Goal: Information Seeking & Learning: Understand process/instructions

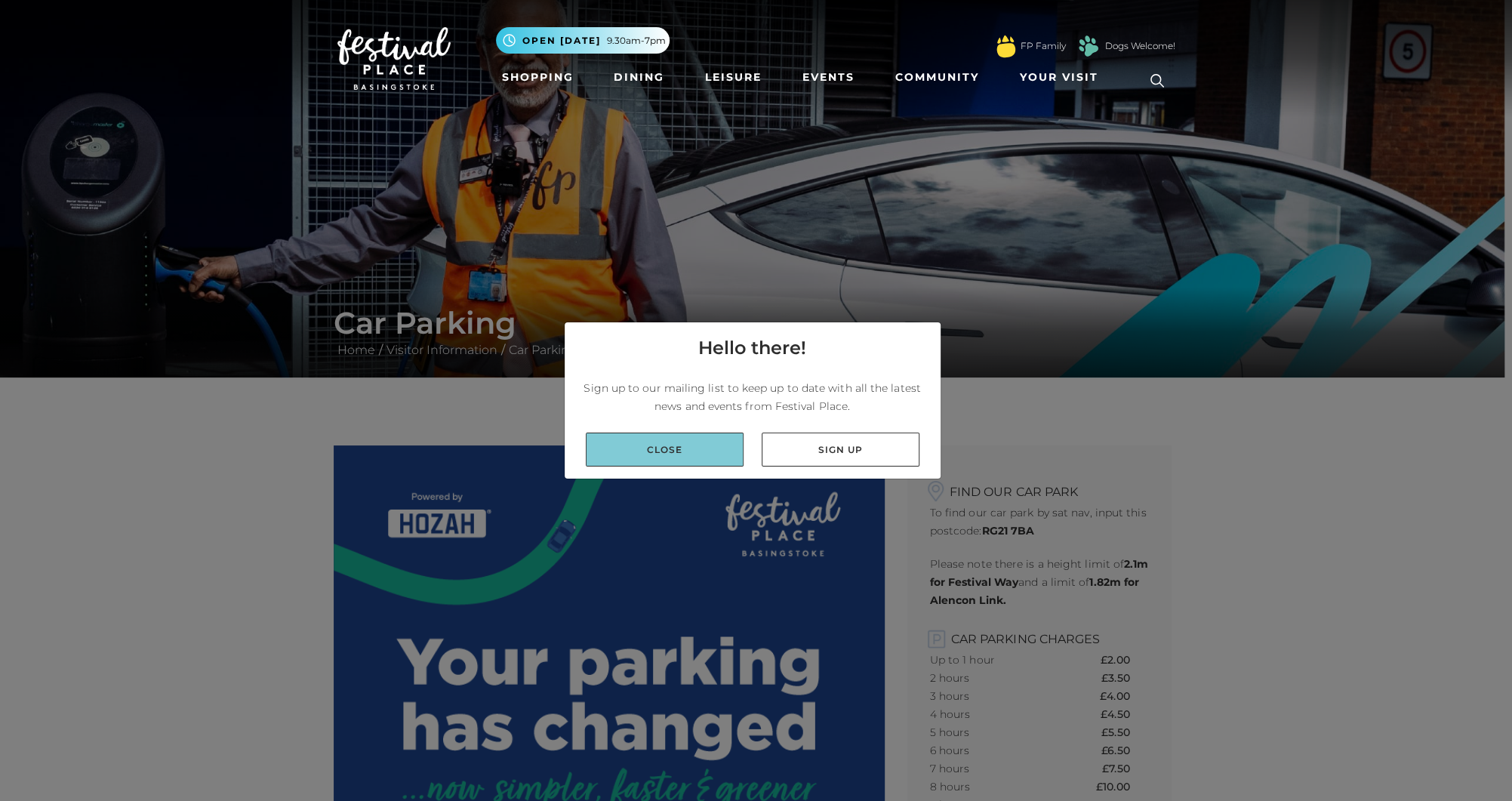
click at [688, 445] on link "Close" at bounding box center [664, 449] width 158 height 34
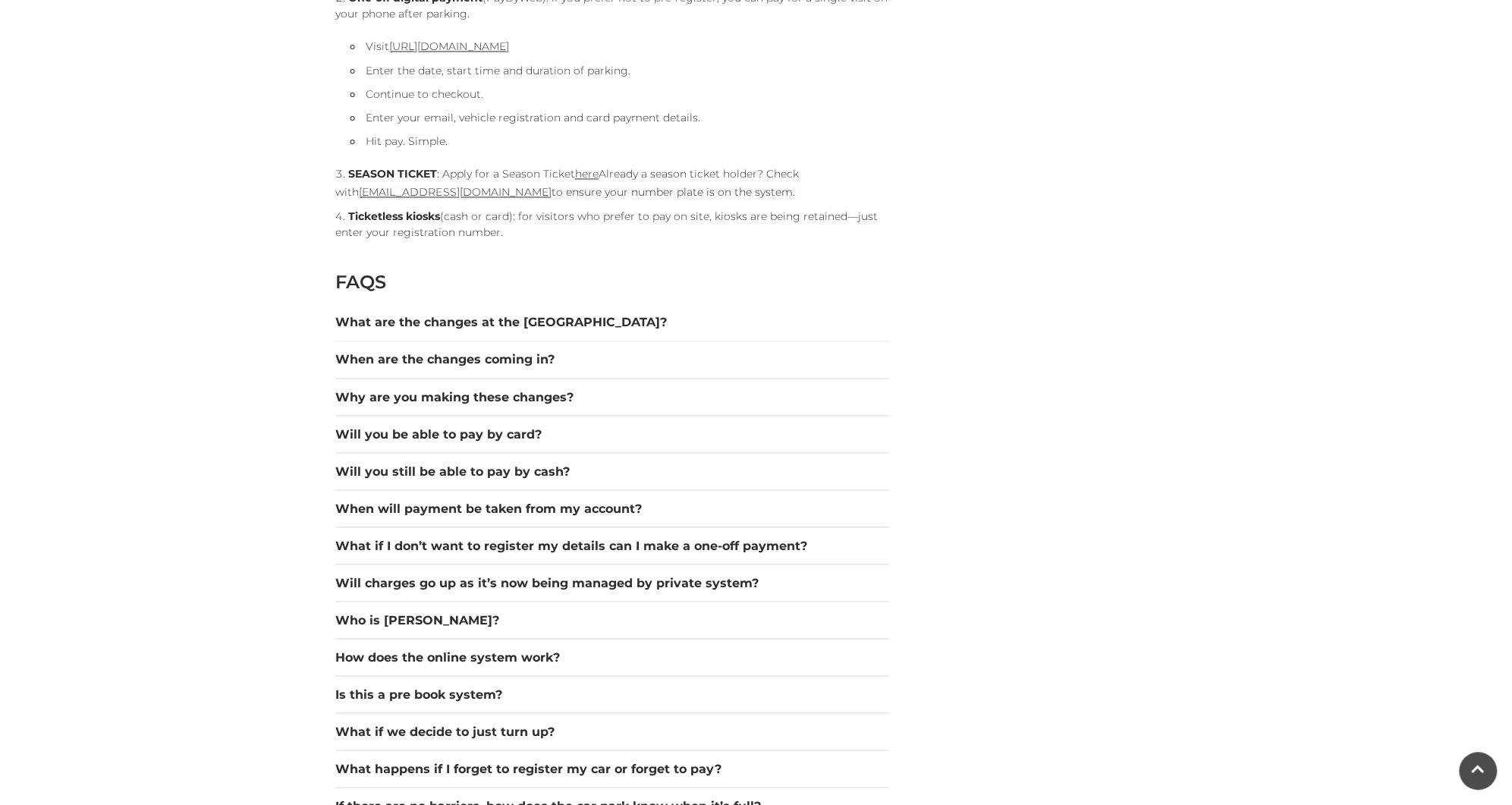
scroll to position [1880, 0]
click at [446, 547] on button "What if I don’t want to register my details can I make a one-off payment?" at bounding box center [612, 543] width 554 height 18
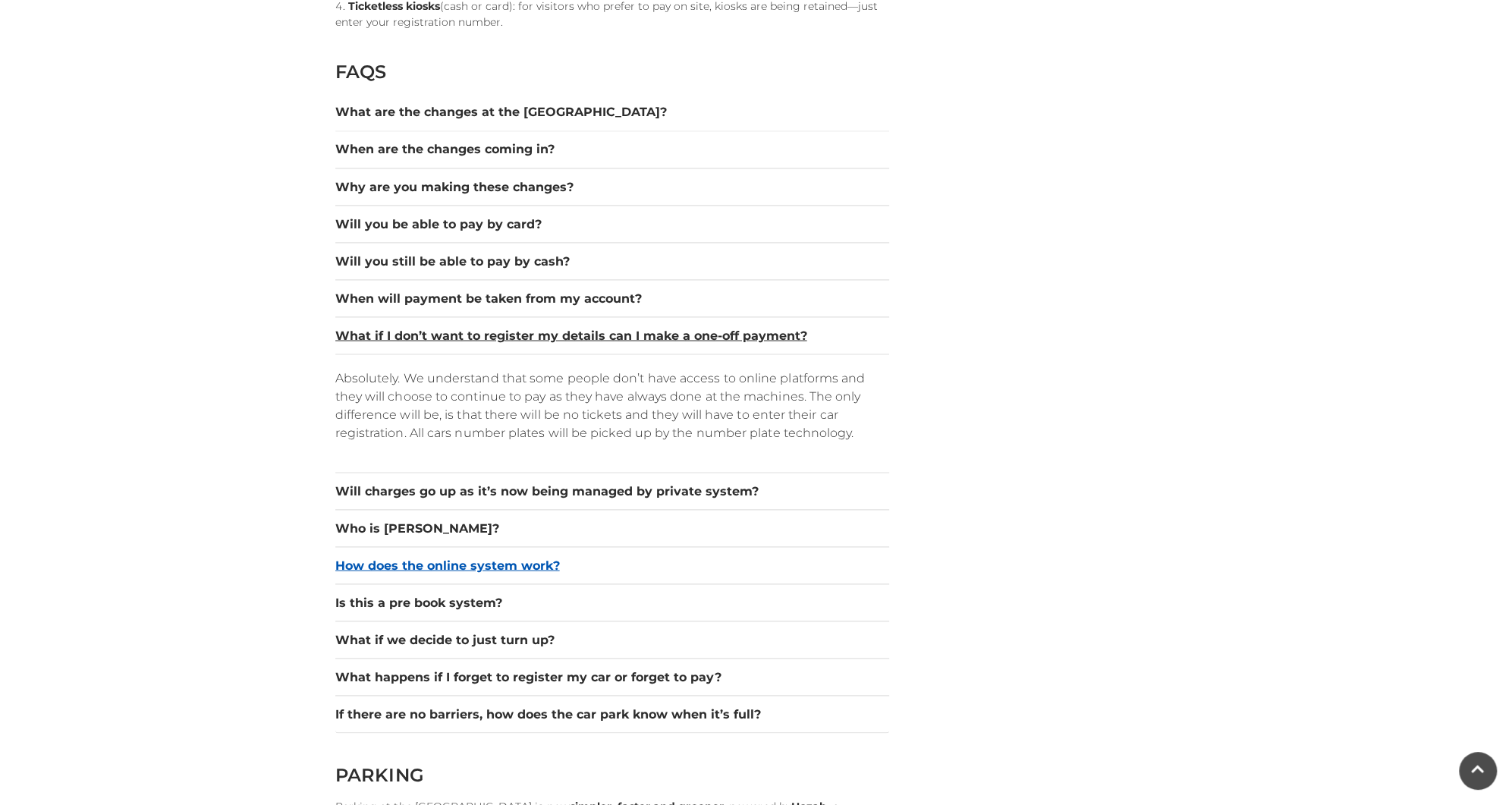
scroll to position [2089, 0]
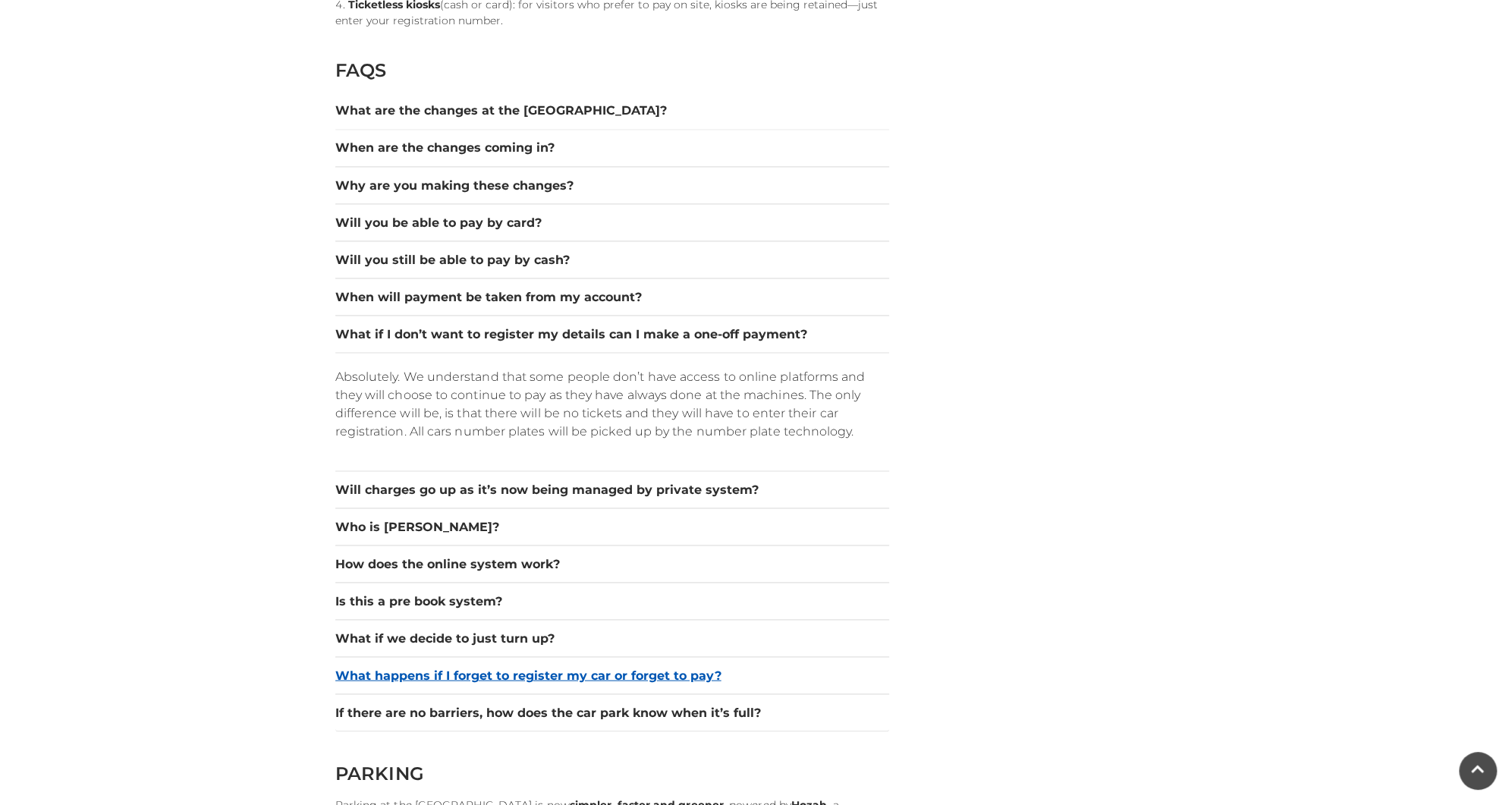
click at [452, 666] on button "What happens if I forget to register my car or forget to pay?" at bounding box center [612, 674] width 554 height 18
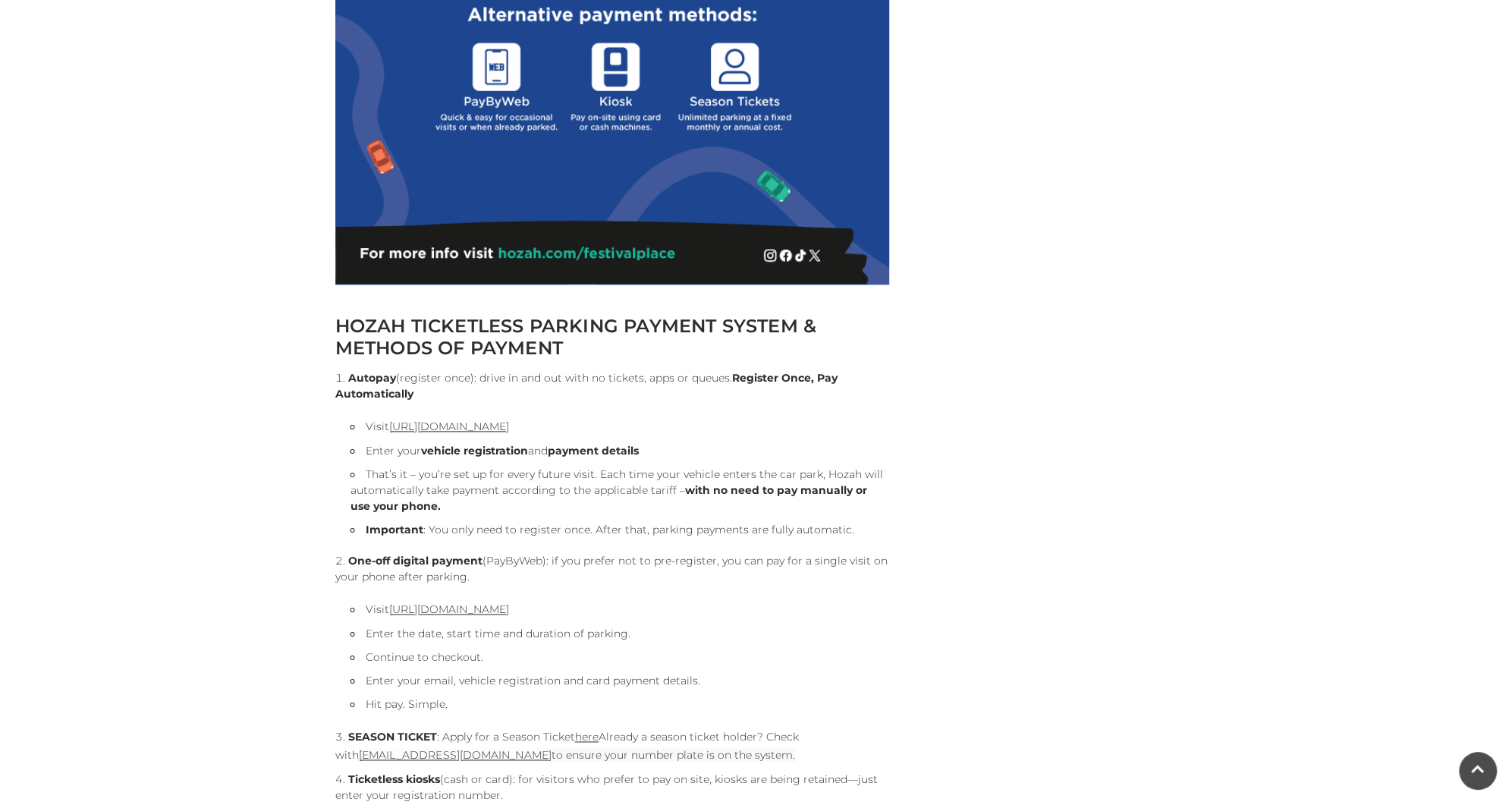
scroll to position [1392, 0]
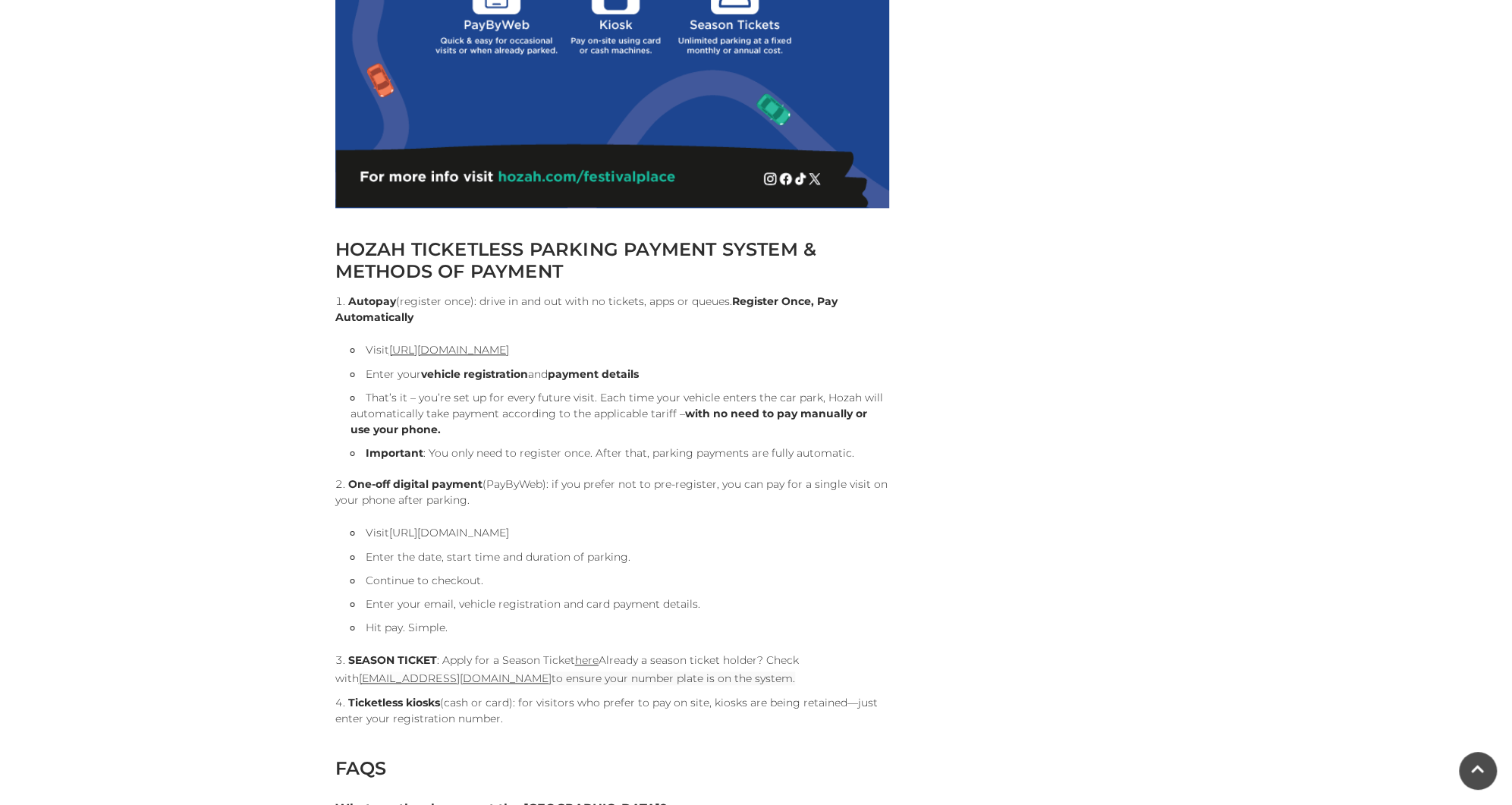
click at [408, 531] on link "https://pay.hozah.com/locations/festivalplace" at bounding box center [449, 532] width 120 height 14
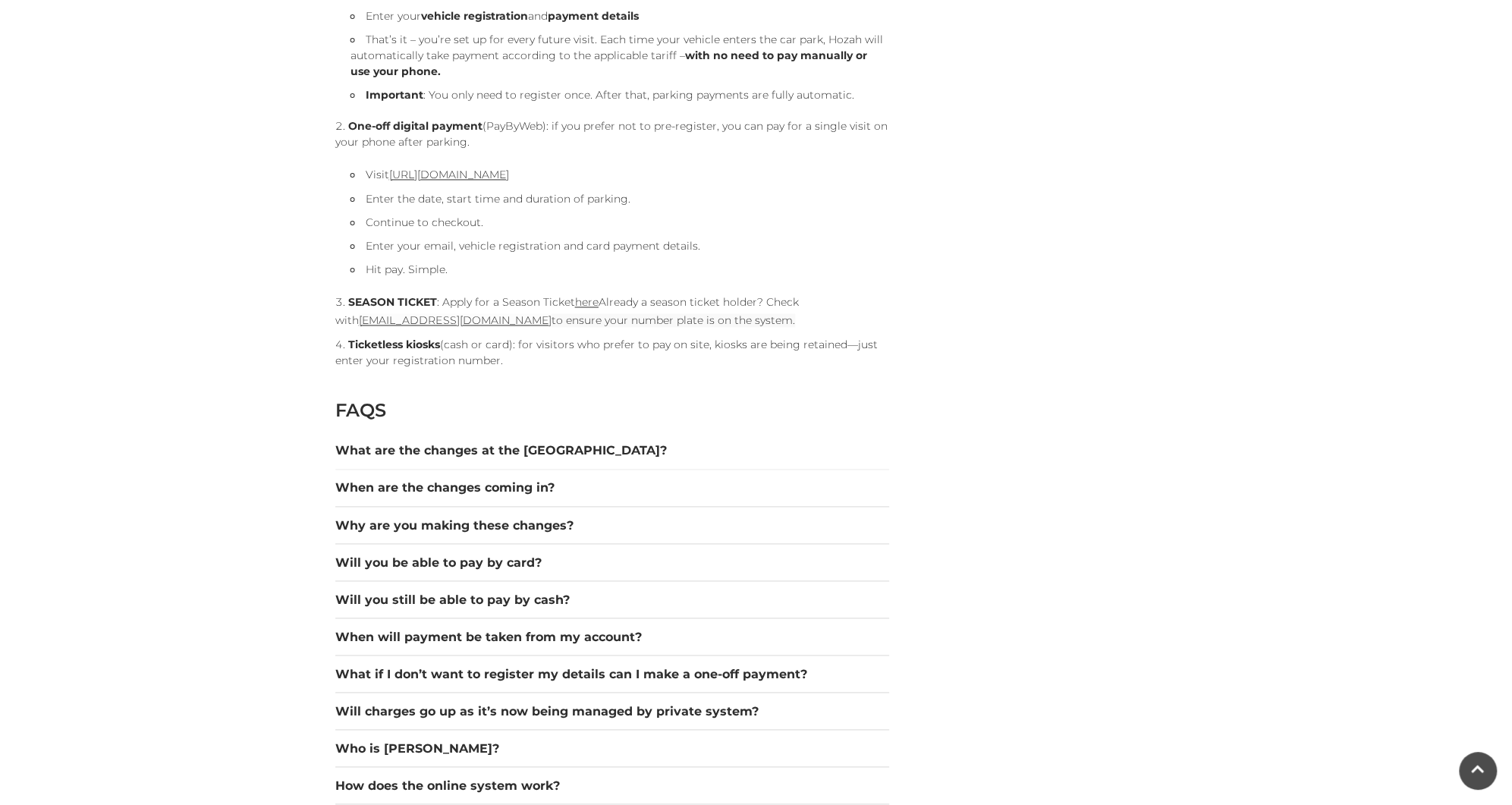
scroll to position [1854, 0]
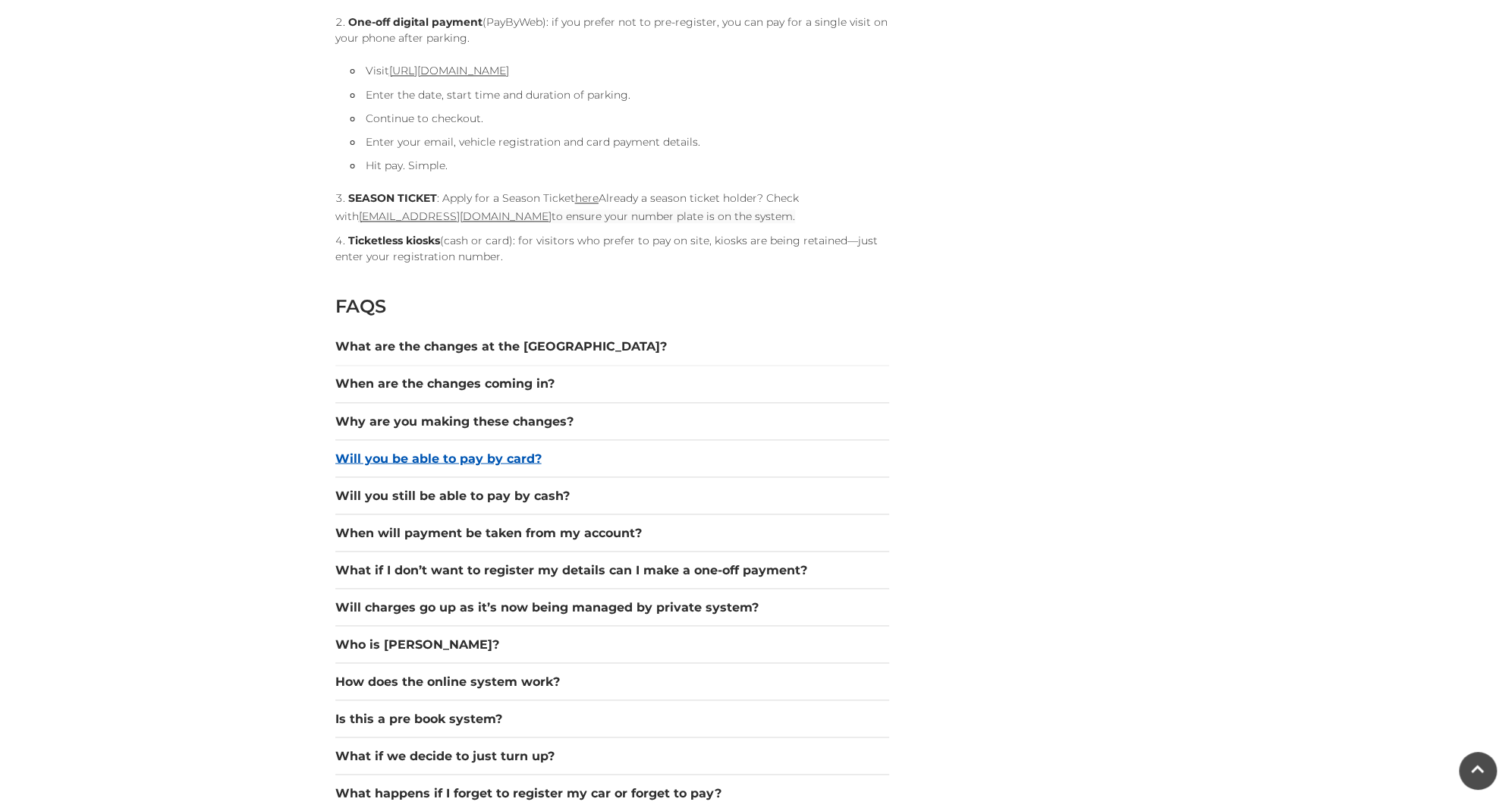
click at [443, 455] on button "Will you be able to pay by card?" at bounding box center [612, 458] width 554 height 18
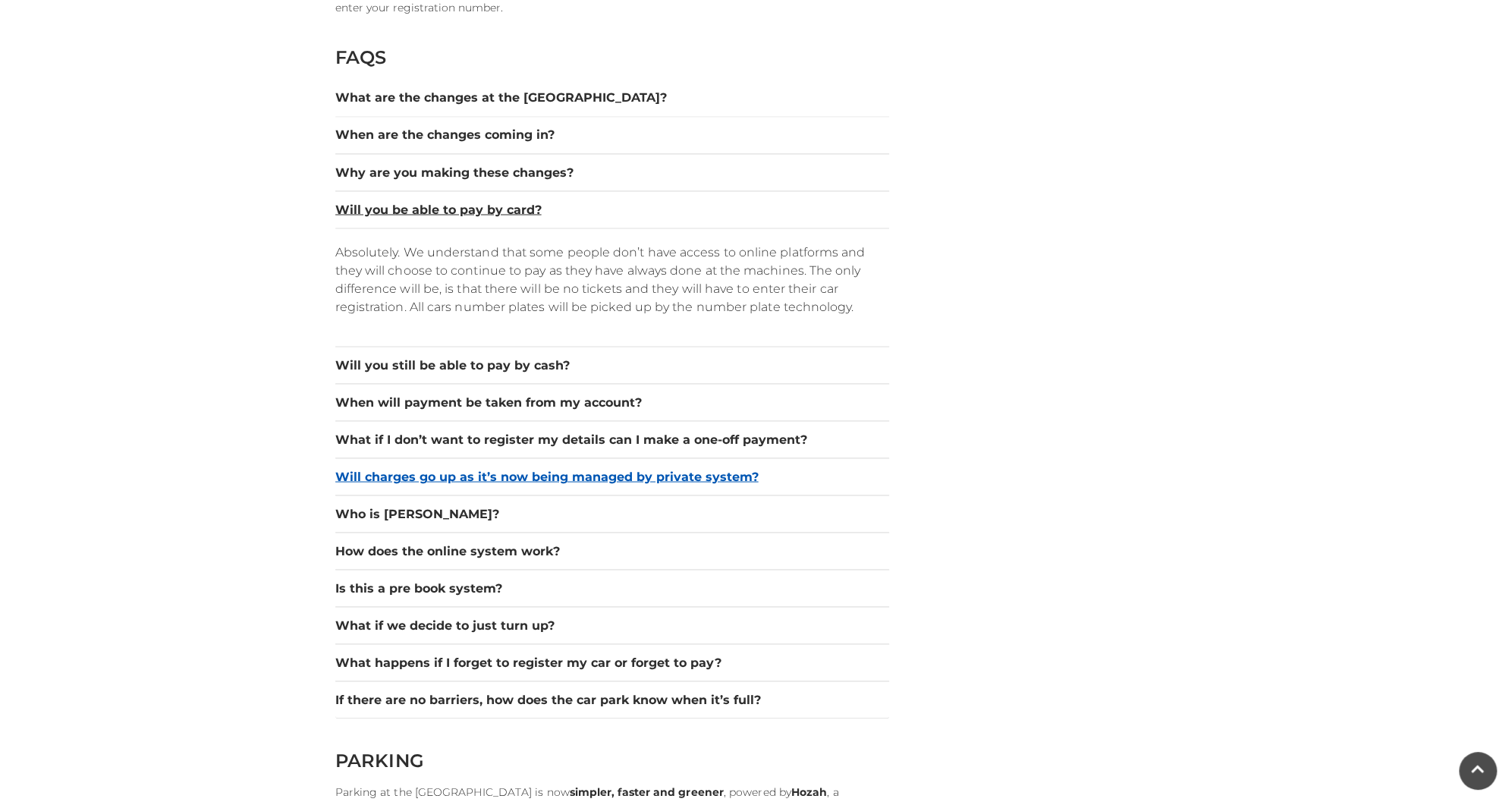
scroll to position [2250, 0]
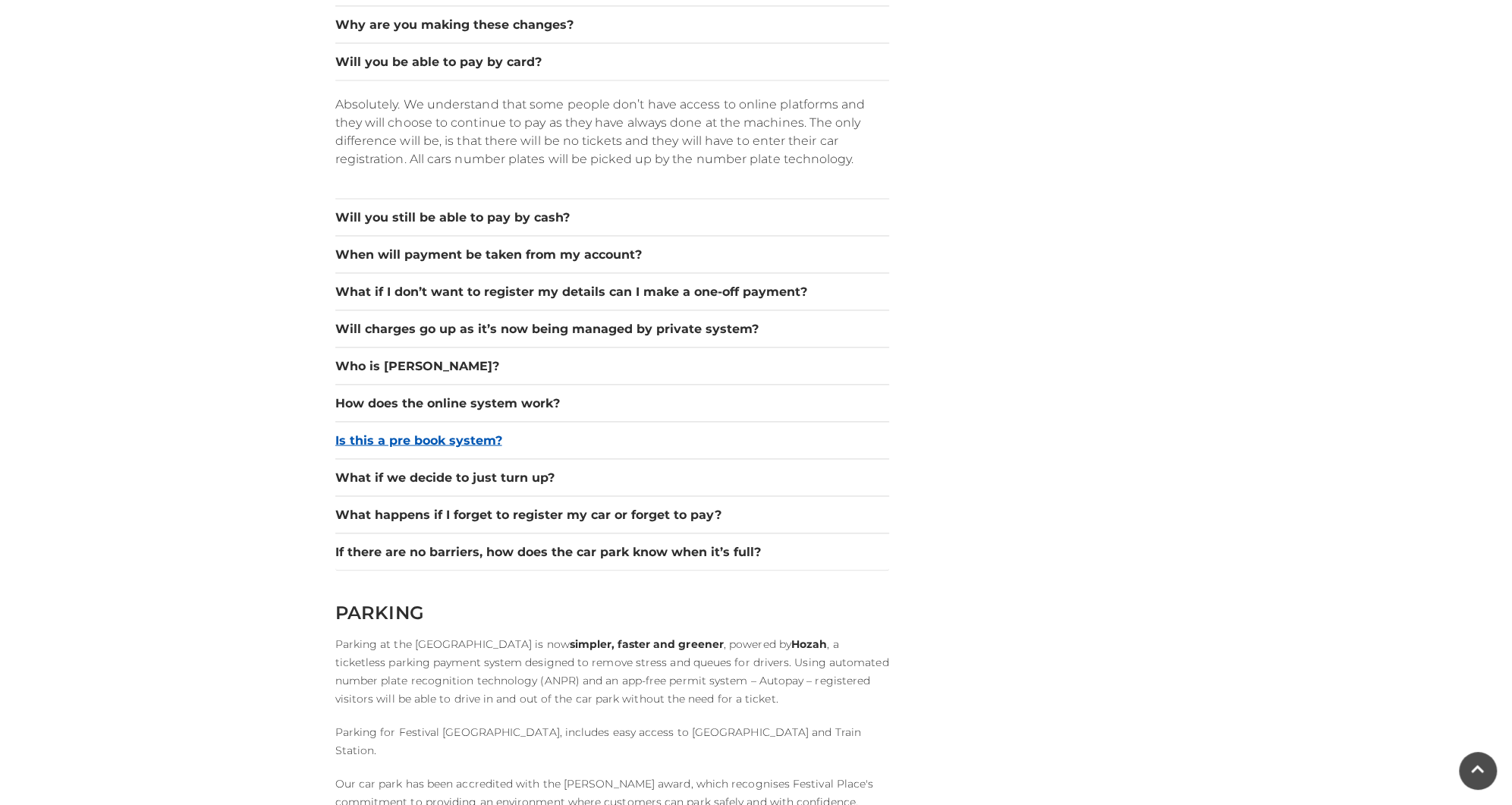
click at [415, 430] on button "Is this a pre book system?" at bounding box center [612, 439] width 554 height 18
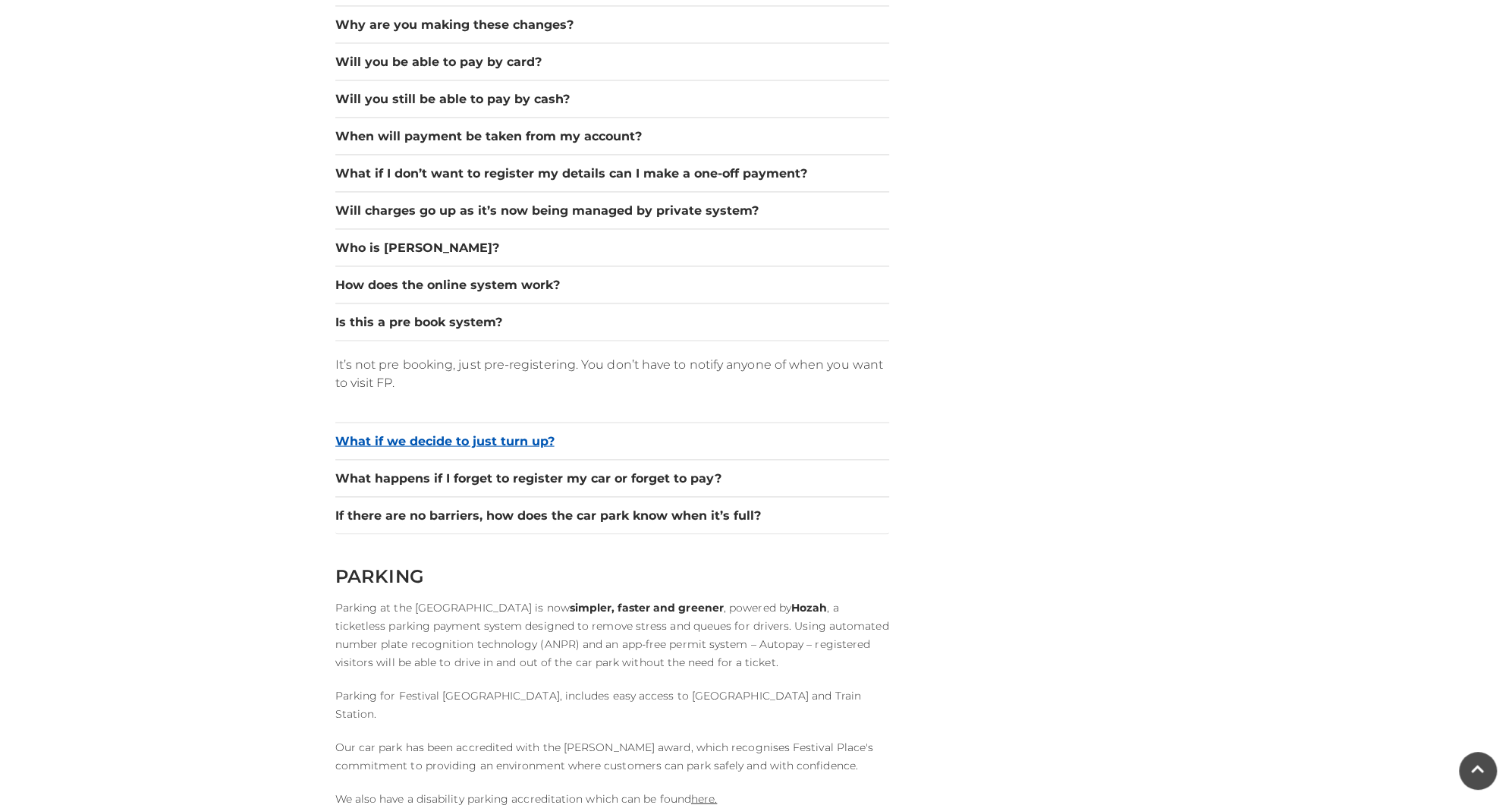
click at [340, 437] on button "What if we decide to just turn up?" at bounding box center [612, 440] width 554 height 18
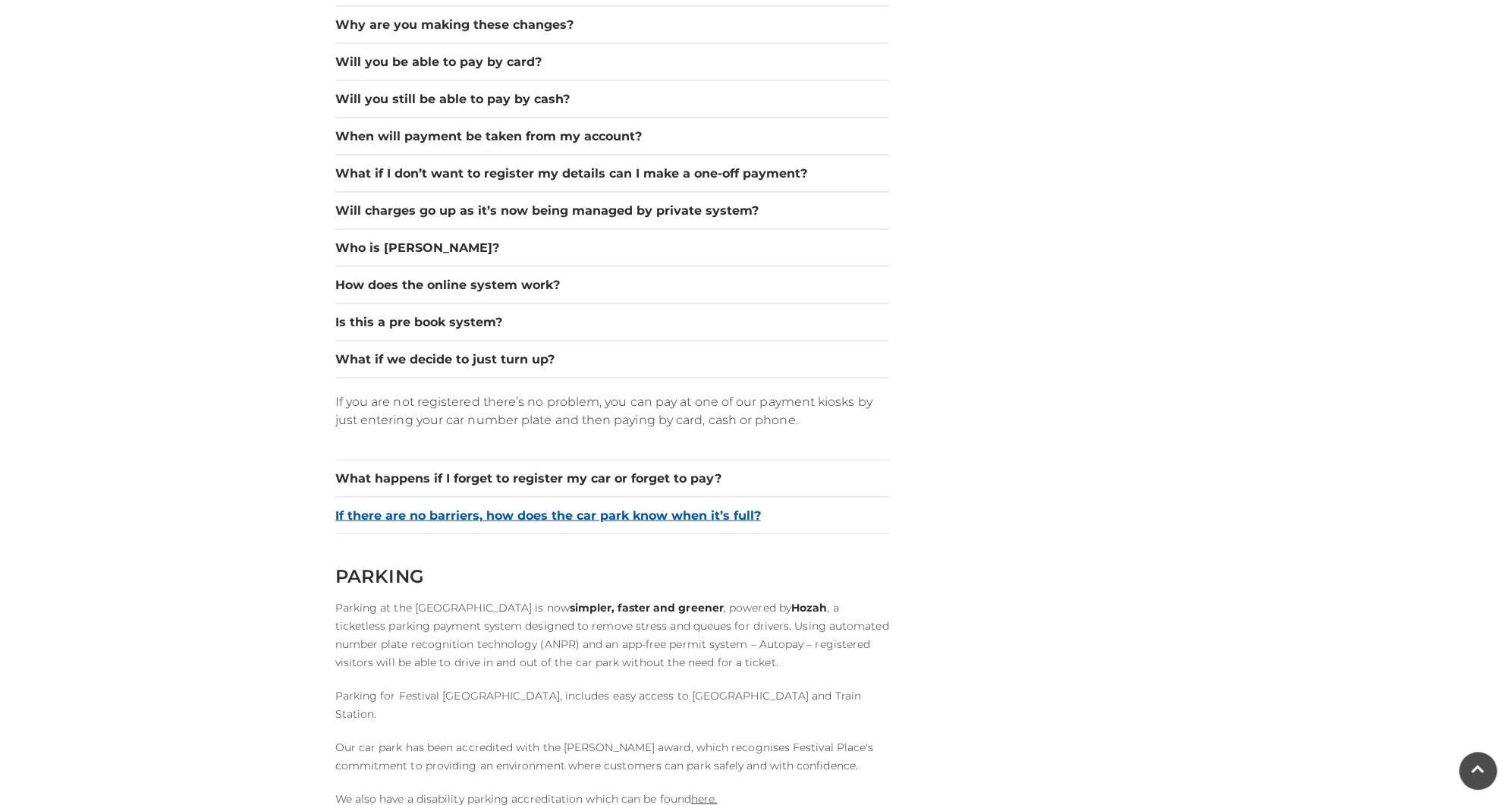
click at [371, 506] on button "If there are no barriers, how does the car park know when it’s full?" at bounding box center [612, 514] width 554 height 18
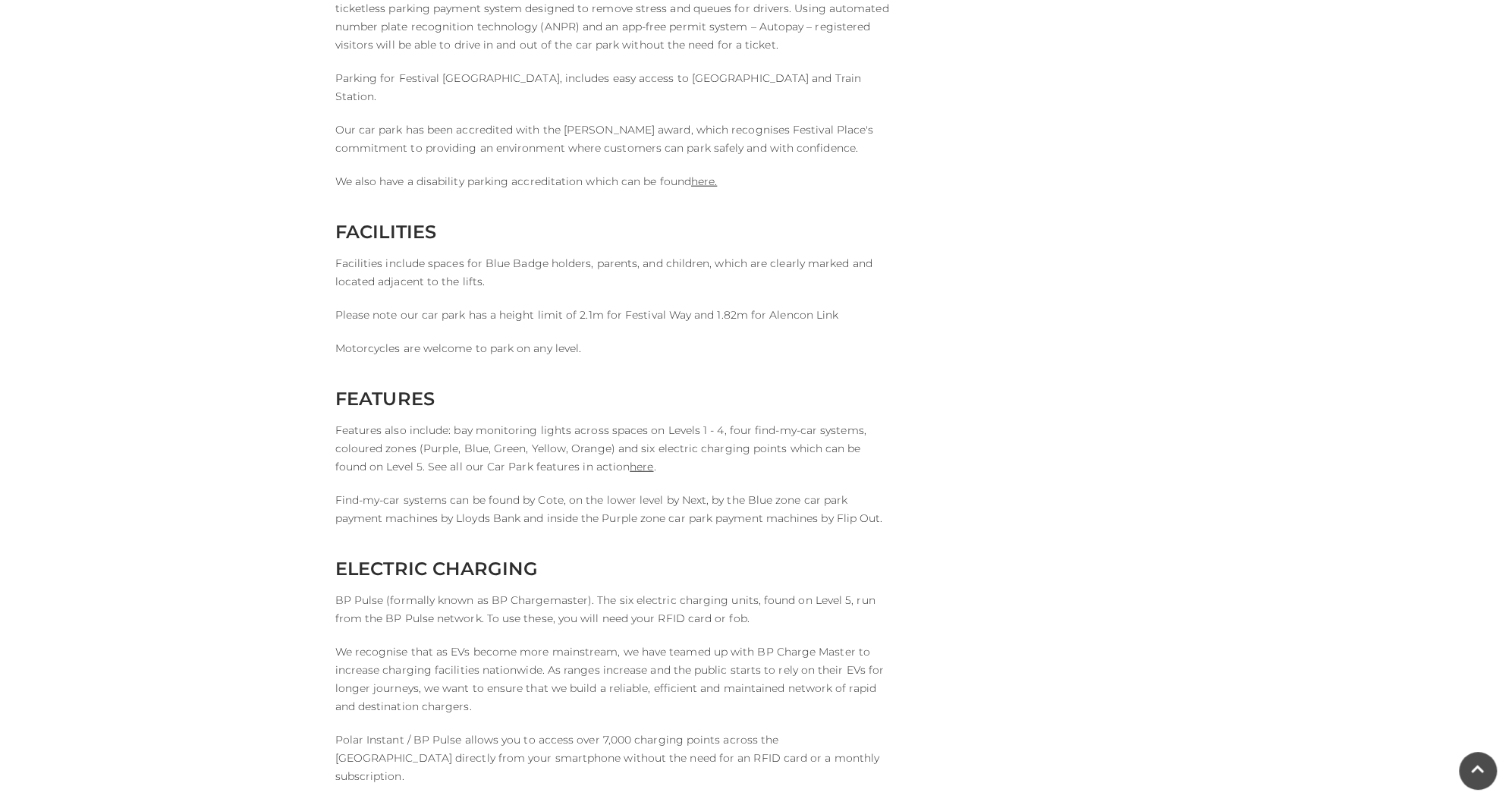
scroll to position [2891, 0]
click at [630, 455] on link "here" at bounding box center [641, 462] width 23 height 14
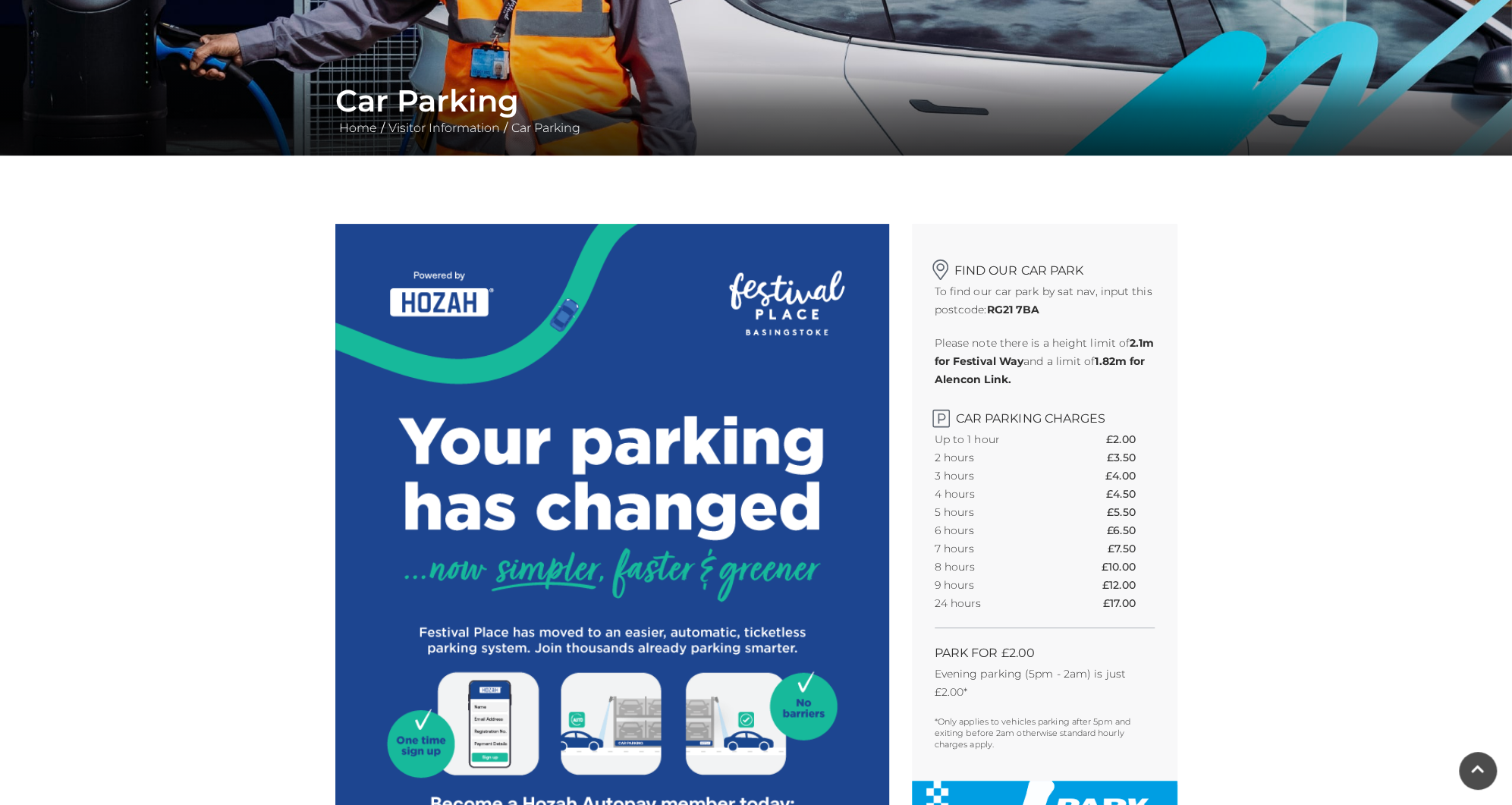
scroll to position [0, 0]
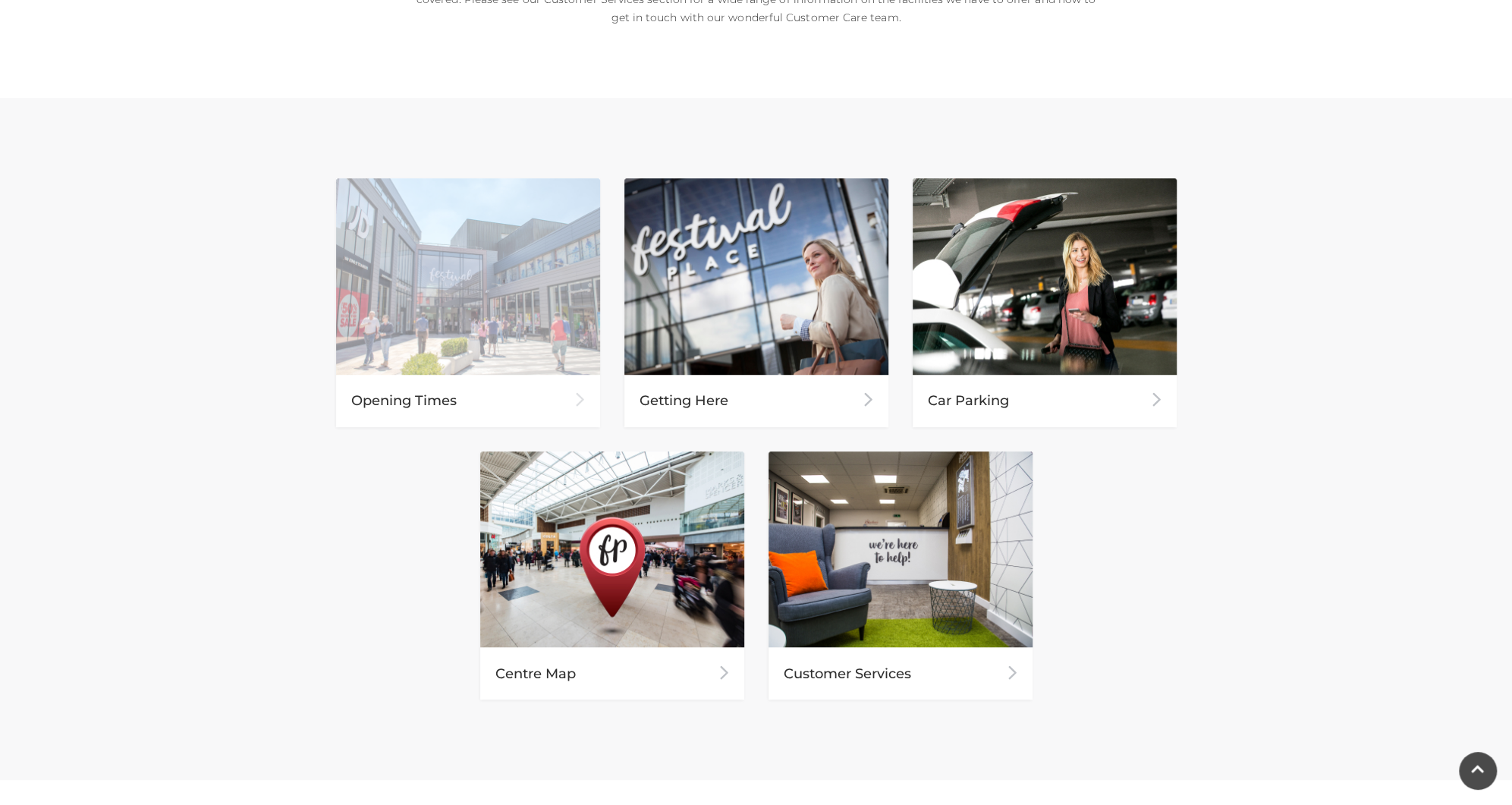
scroll to position [577, 0]
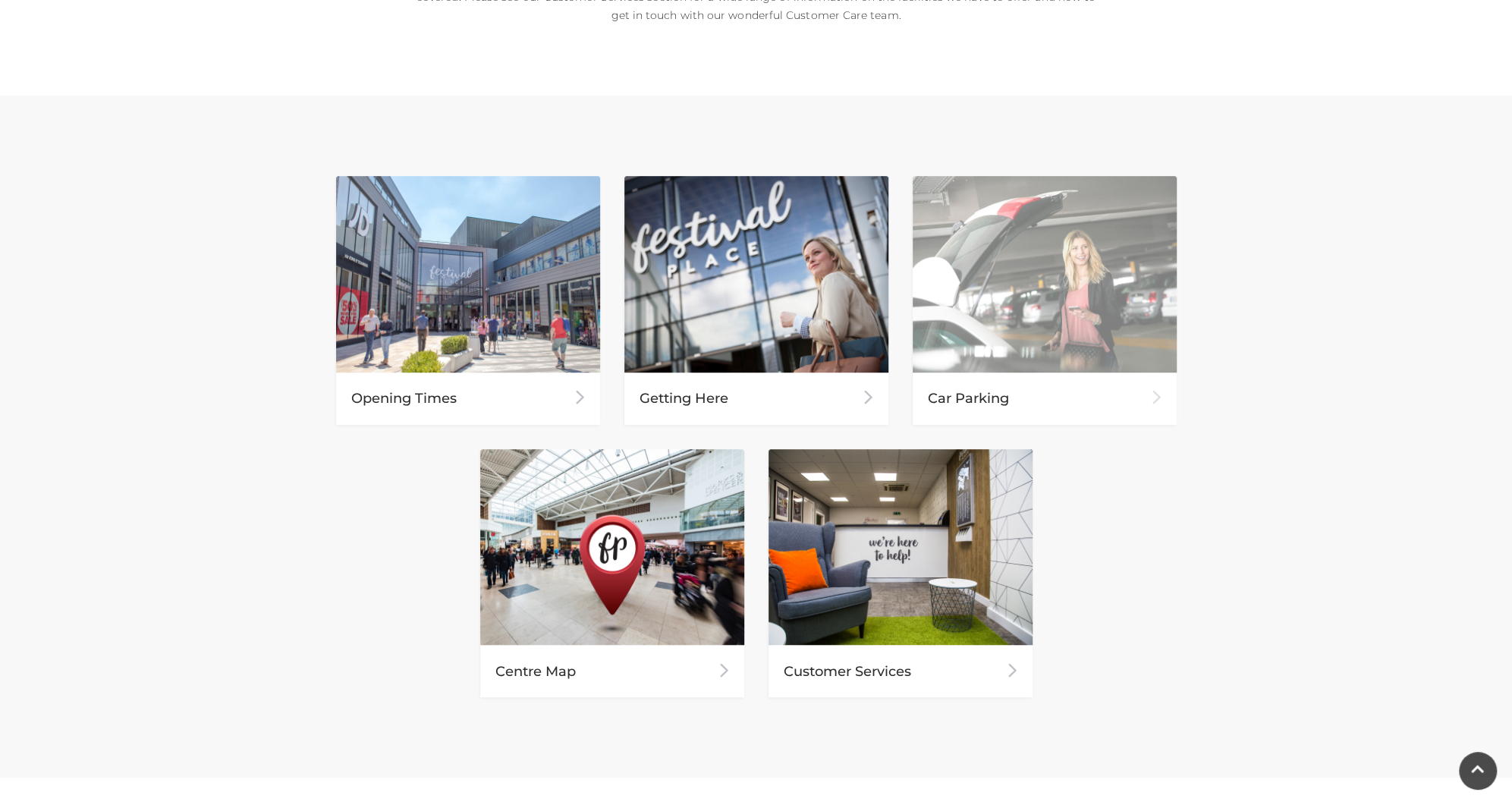
click at [982, 396] on div "Car Parking" at bounding box center [1045, 398] width 264 height 52
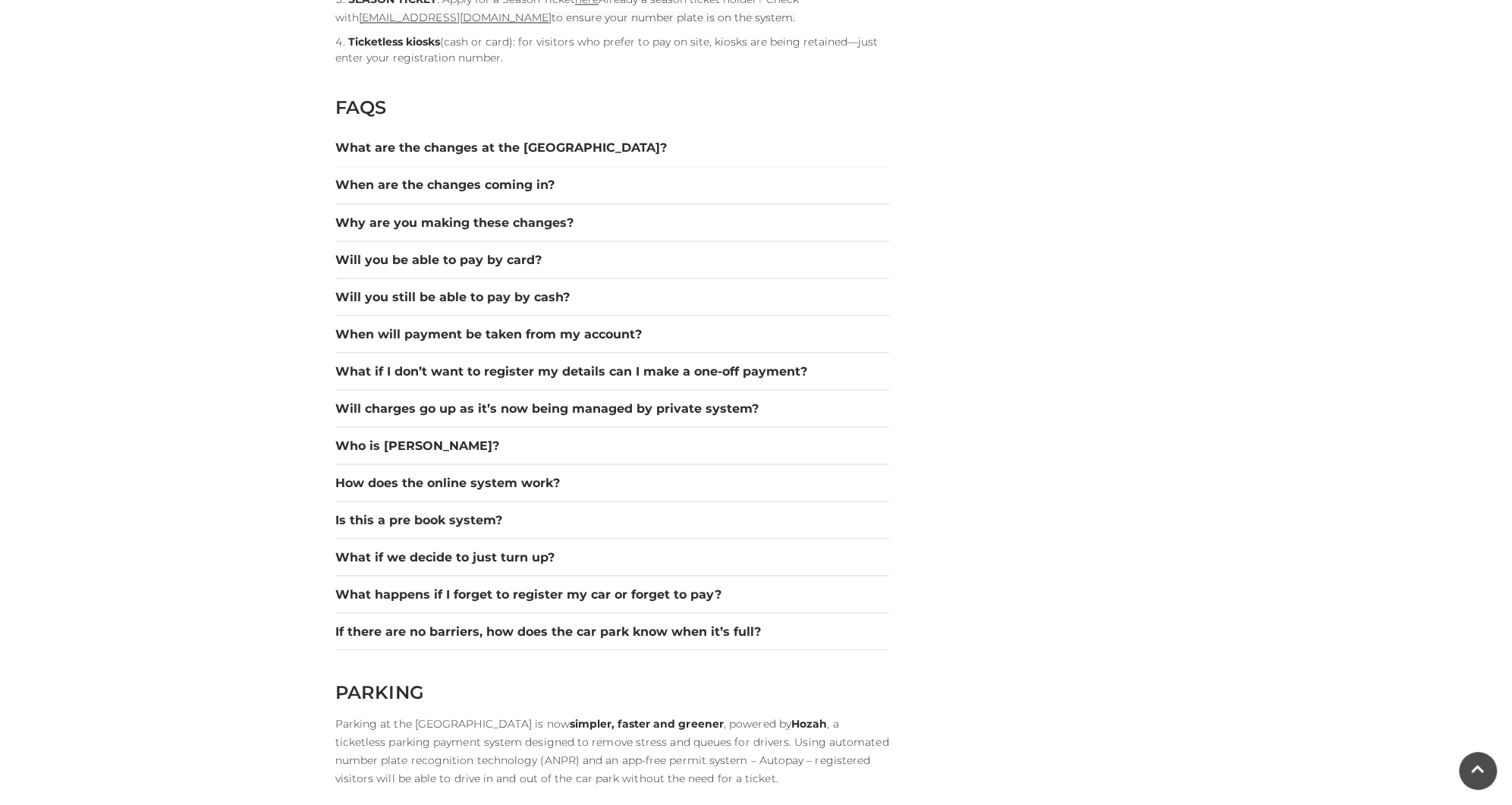
scroll to position [2057, 0]
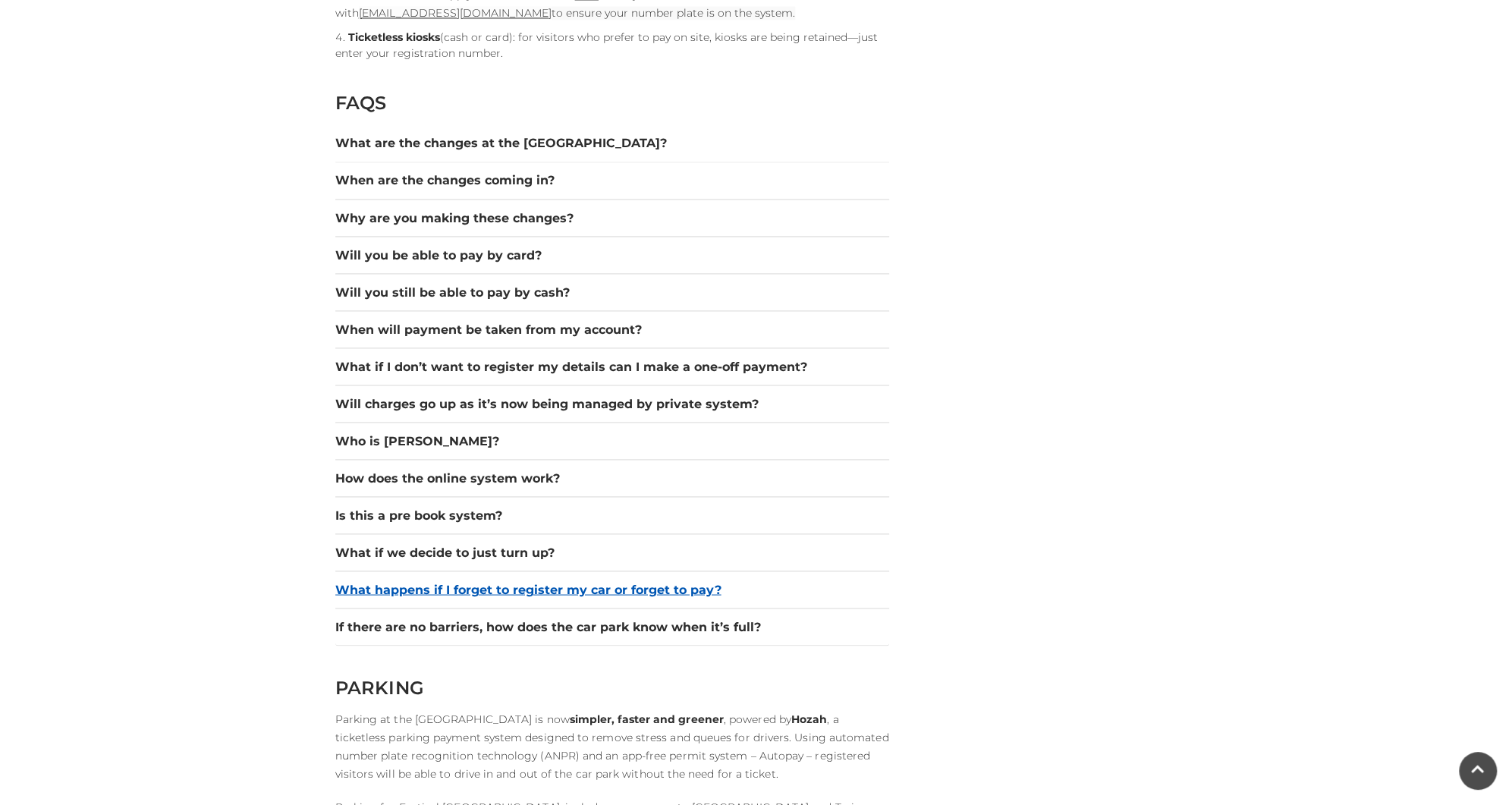
click at [471, 580] on button "What happens if I forget to register my car or forget to pay?" at bounding box center [612, 589] width 554 height 18
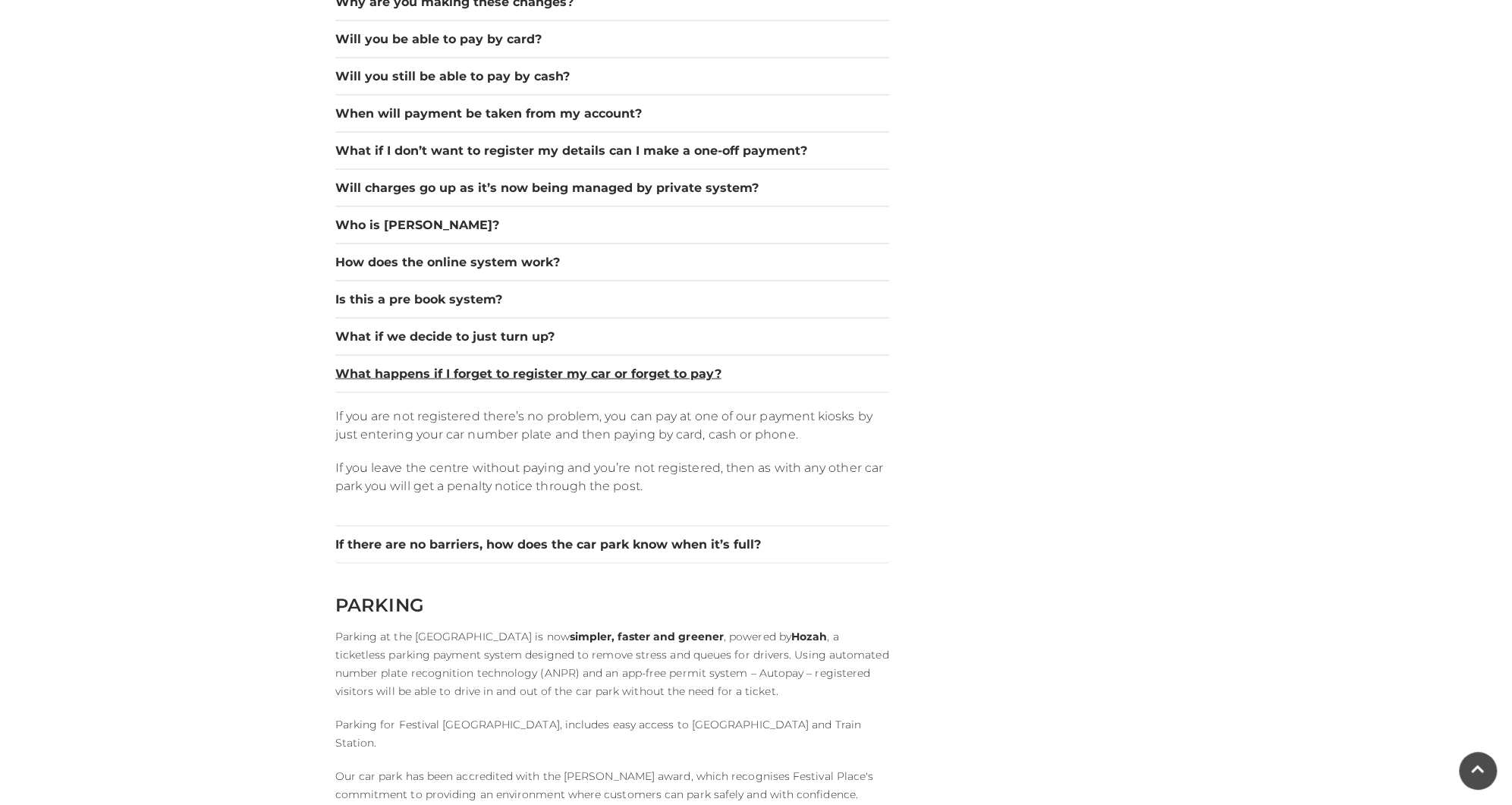
scroll to position [2366, 0]
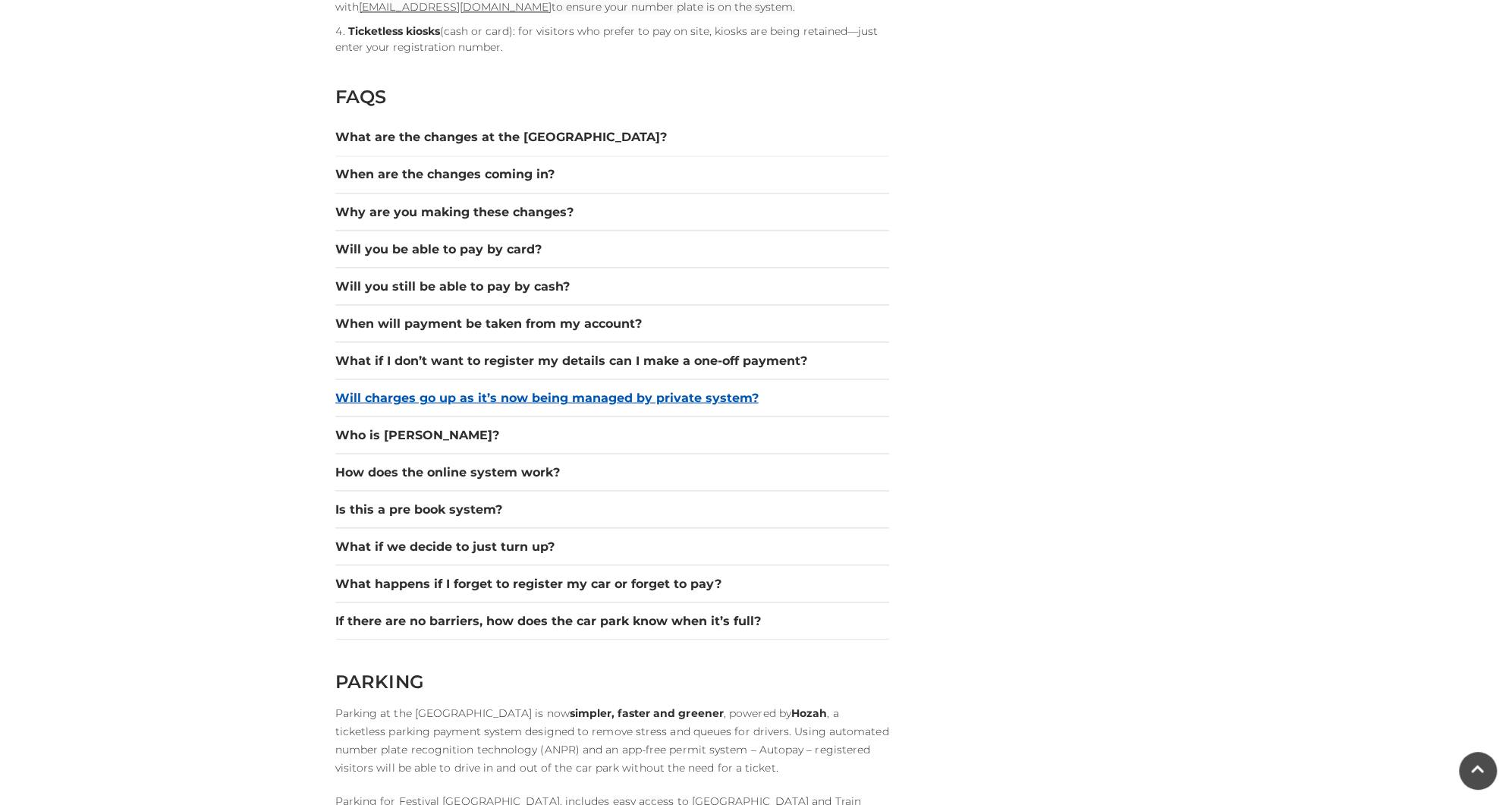
scroll to position [2076, 0]
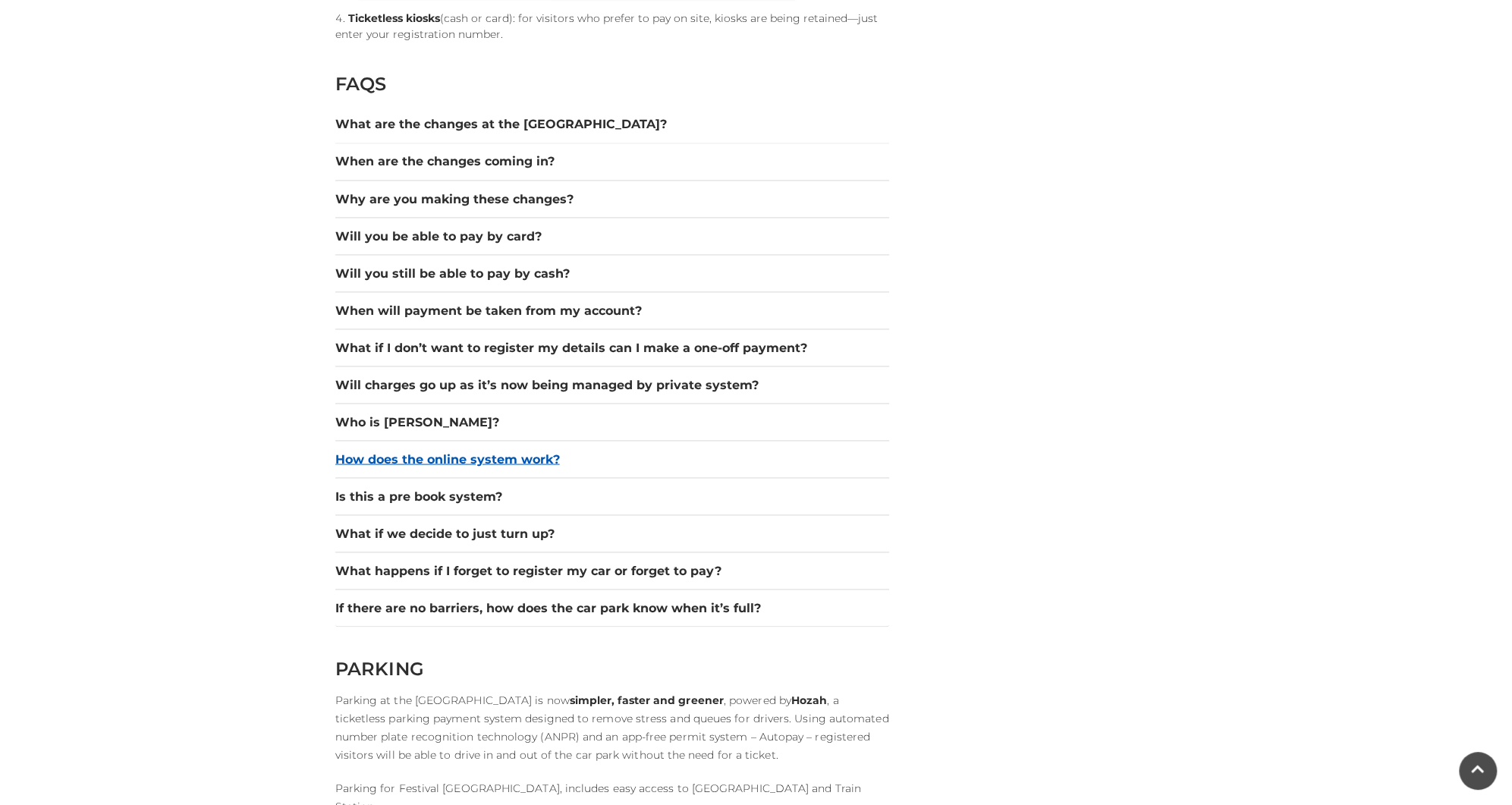
click at [452, 455] on button "How does the online system work?" at bounding box center [612, 458] width 554 height 18
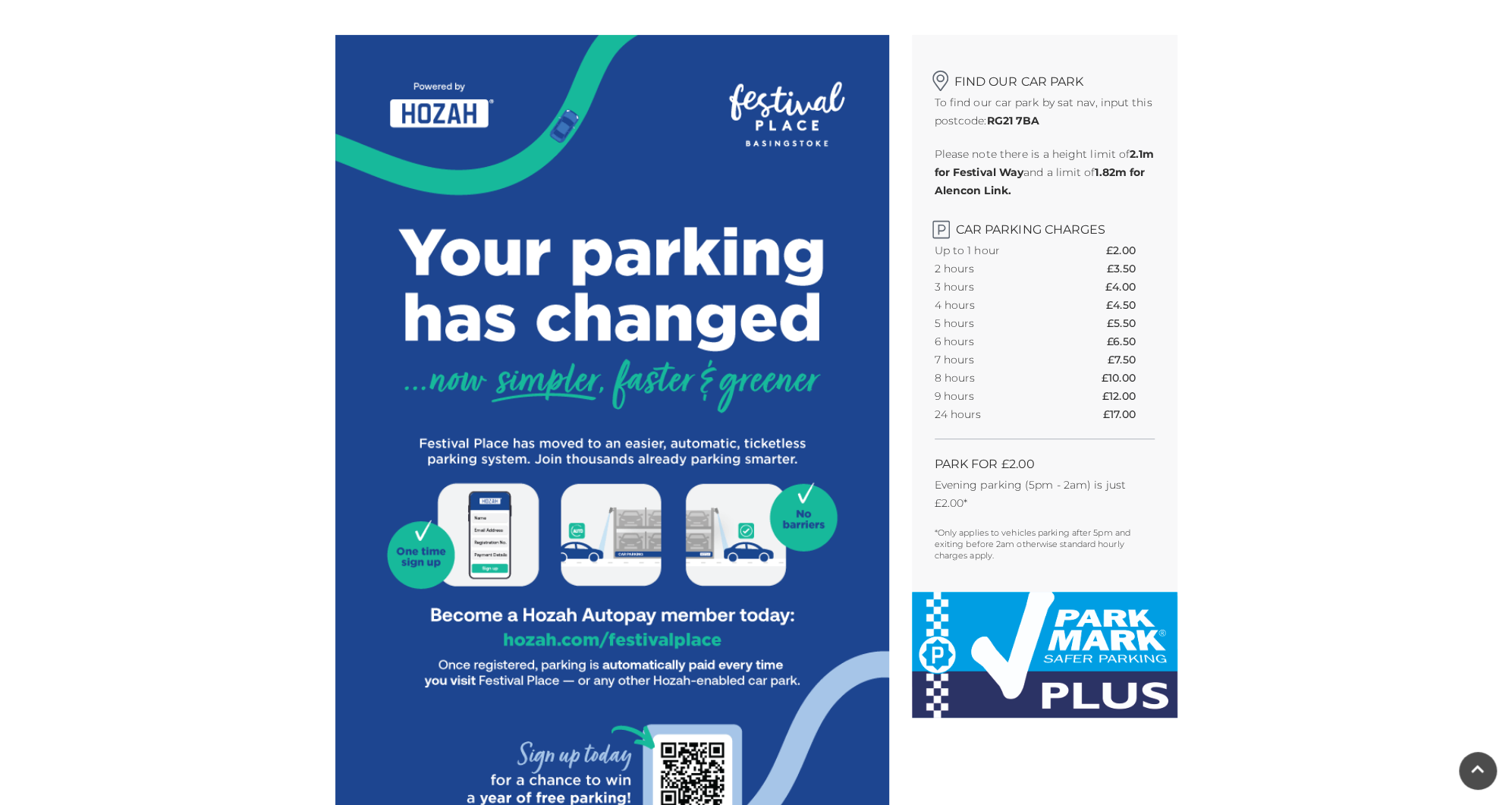
scroll to position [0, 0]
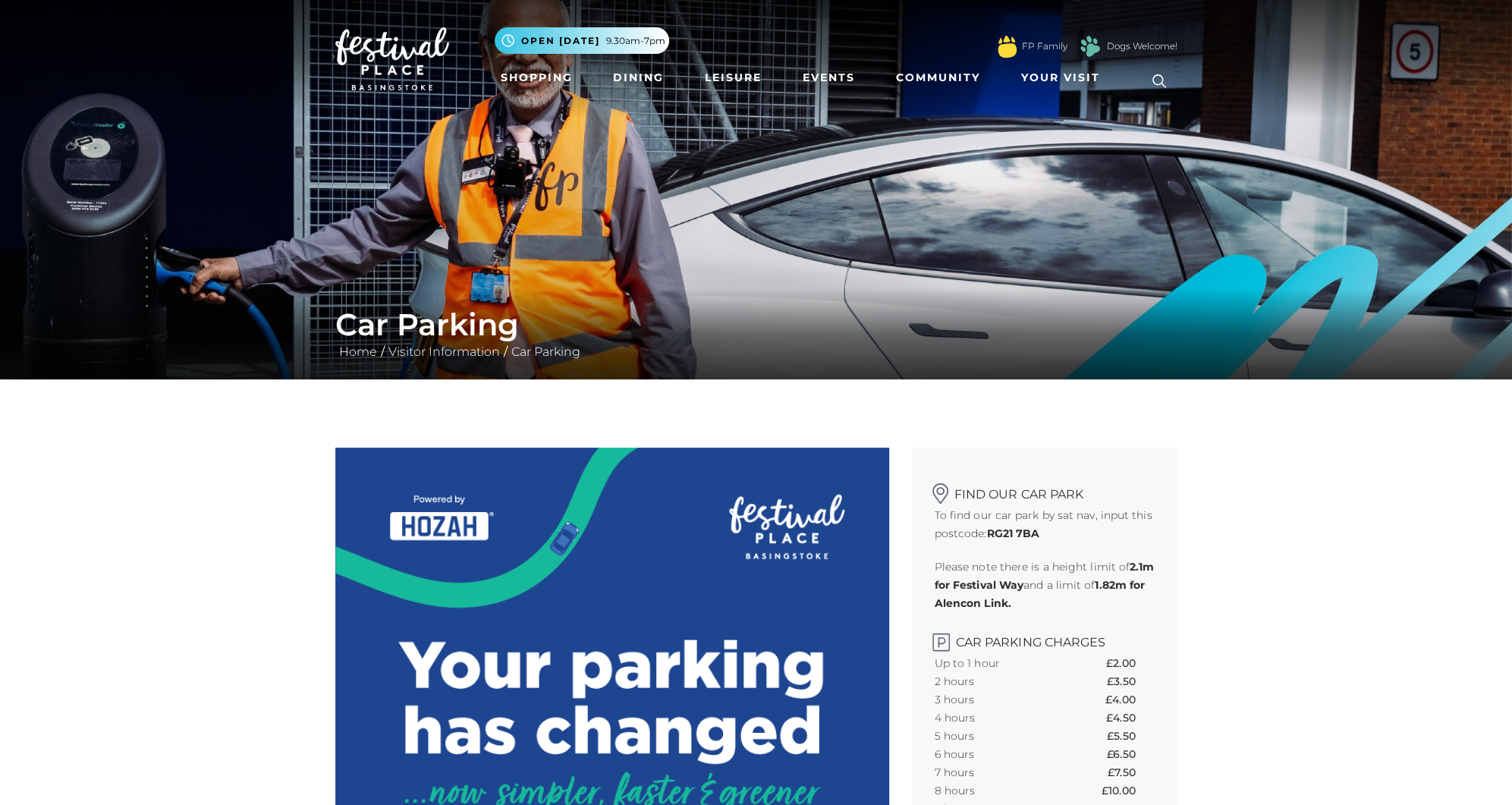
click at [365, 47] on img at bounding box center [392, 59] width 113 height 64
